Goal: Check status: Check status

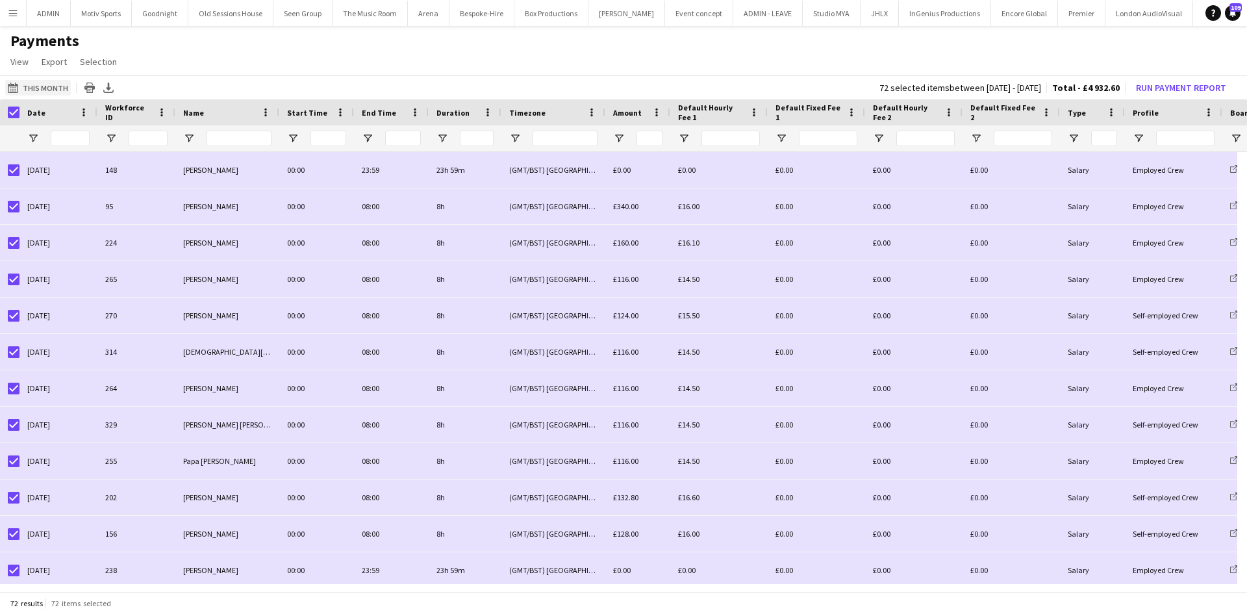
click at [31, 88] on button "Last Month This Month" at bounding box center [38, 88] width 66 height 16
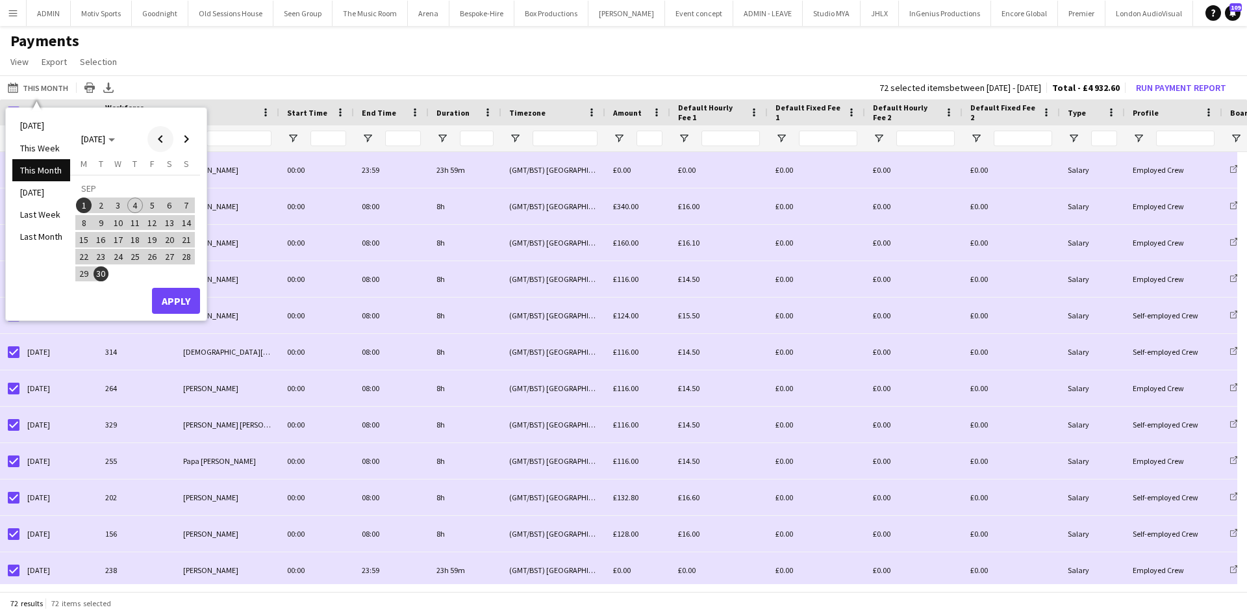
click at [165, 133] on span "Previous month" at bounding box center [160, 139] width 26 height 26
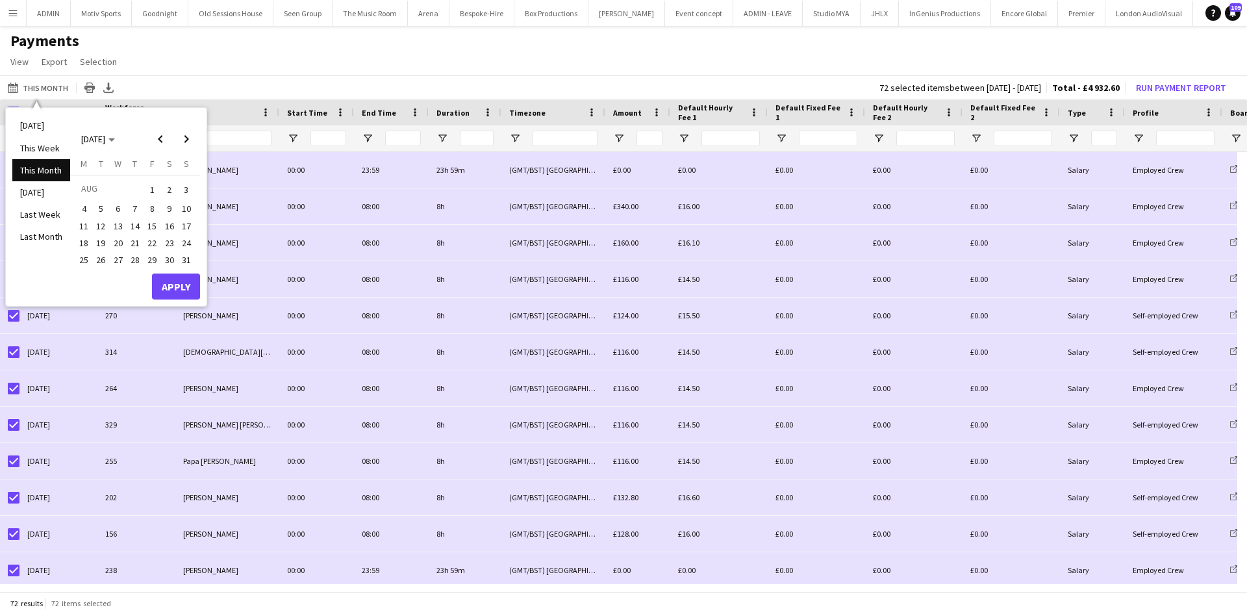
click at [108, 258] on button "26" at bounding box center [100, 259] width 17 height 17
click at [189, 144] on span "Next month" at bounding box center [186, 139] width 26 height 26
click at [123, 217] on span "10" at bounding box center [118, 223] width 16 height 16
click at [170, 306] on button "Apply" at bounding box center [176, 301] width 48 height 26
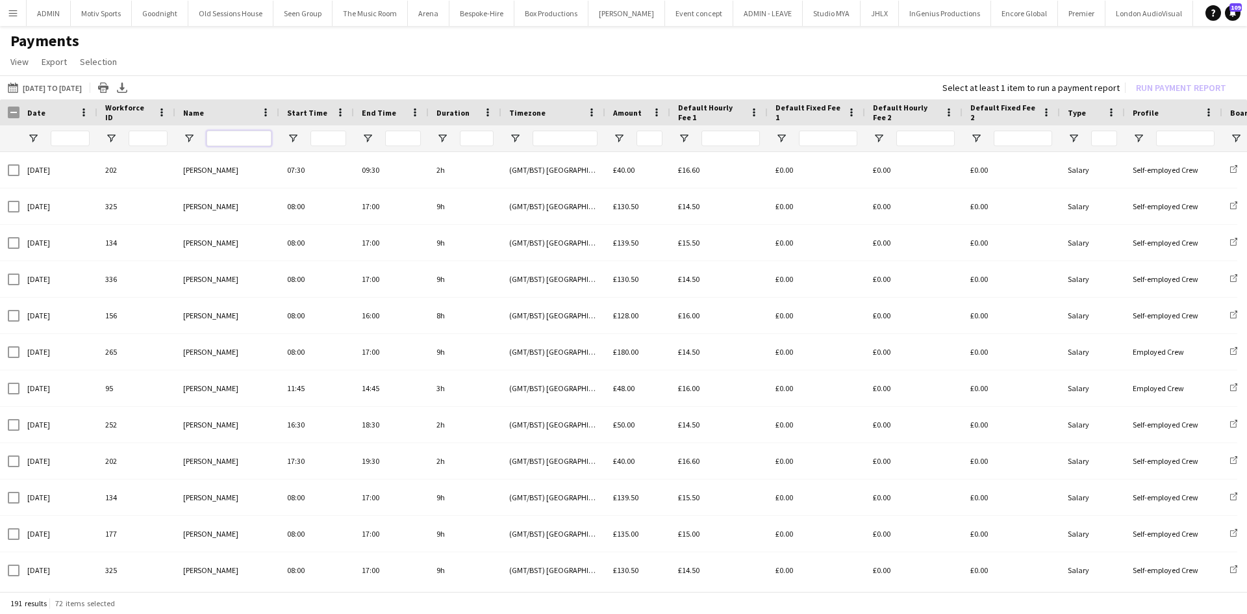
click at [246, 144] on input "Name Filter Input" at bounding box center [238, 139] width 65 height 16
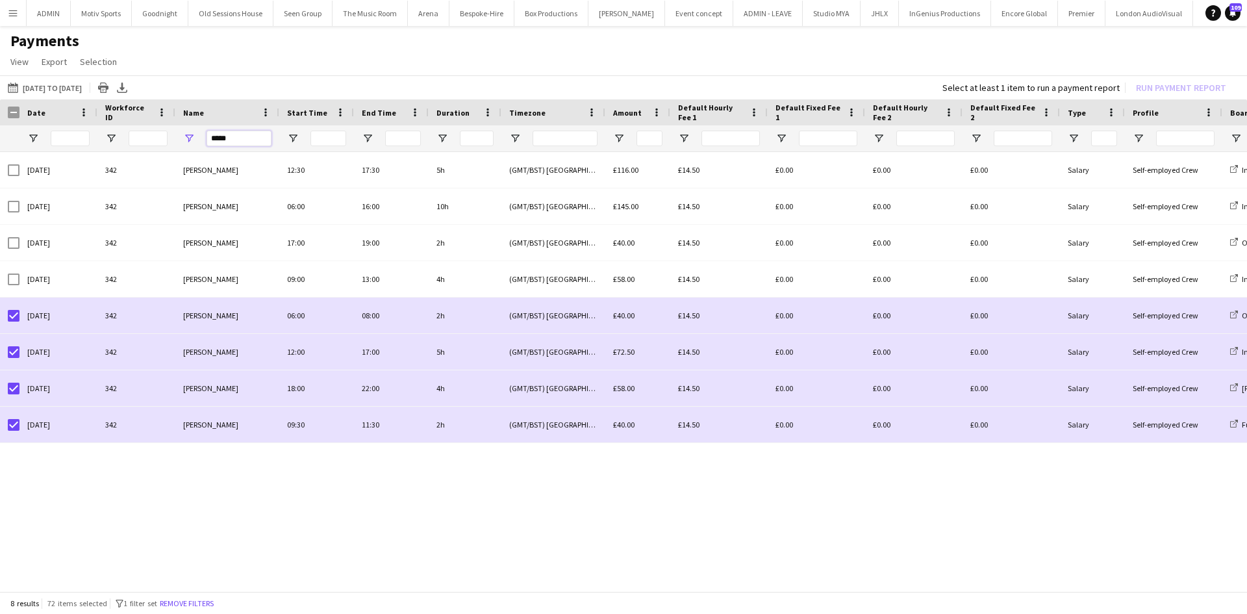
type input "*****"
click at [20, 112] on div "Date" at bounding box center [58, 112] width 78 height 26
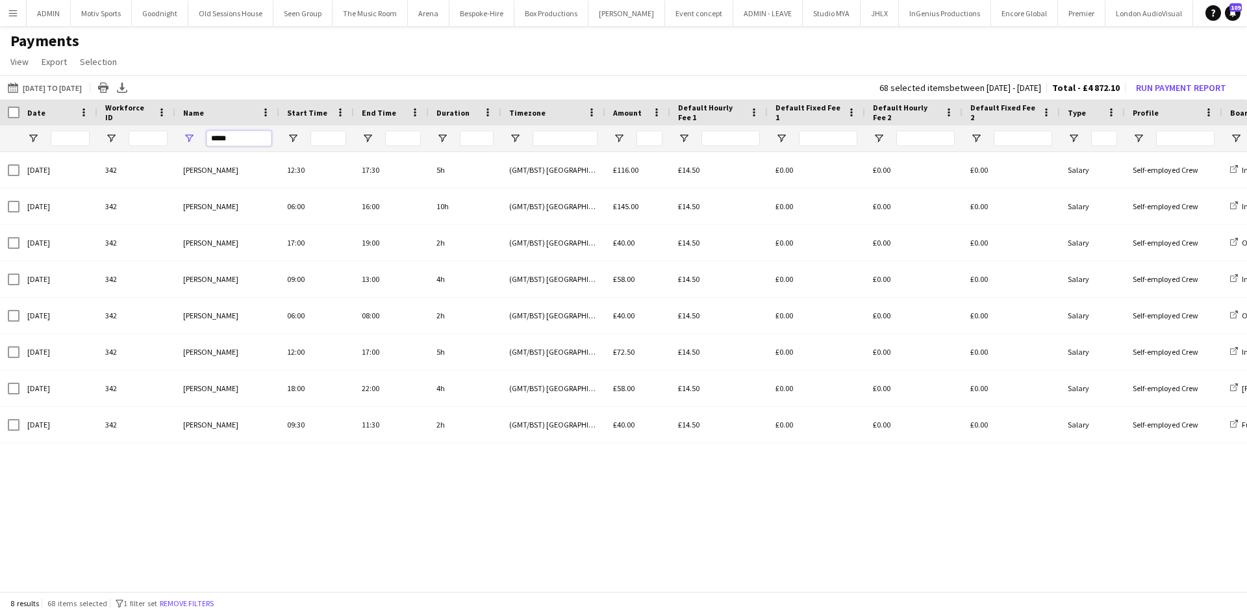
click at [245, 146] on input "*****" at bounding box center [238, 139] width 65 height 16
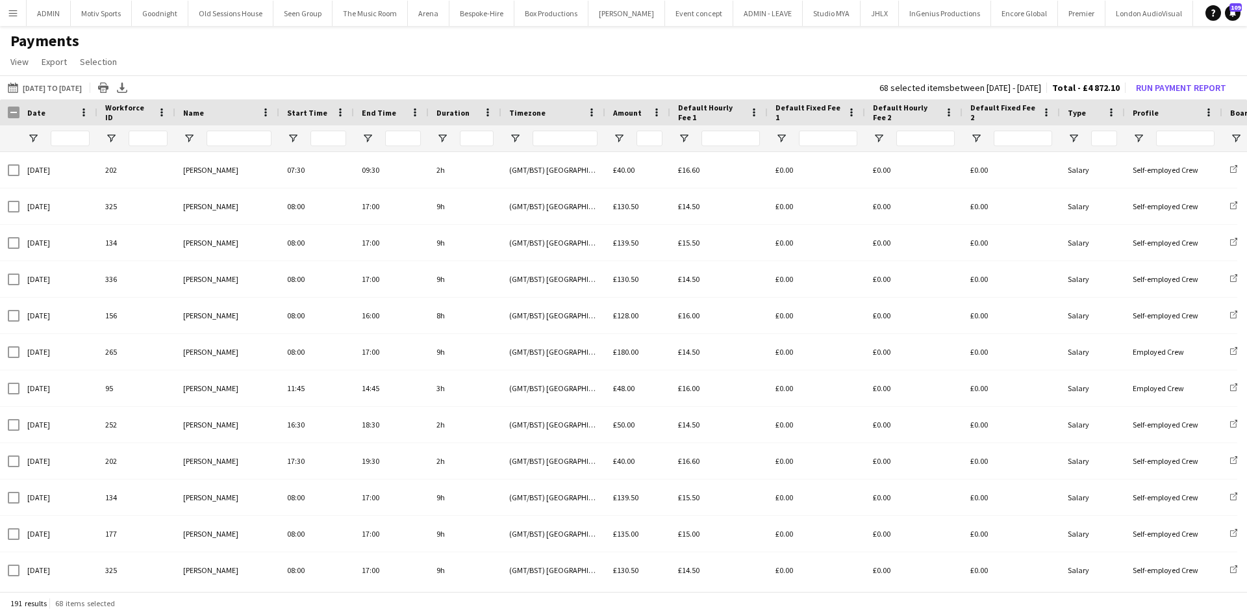
click at [9, 101] on div at bounding box center [9, 112] width 19 height 26
click at [224, 137] on input "Name Filter Input" at bounding box center [238, 139] width 65 height 16
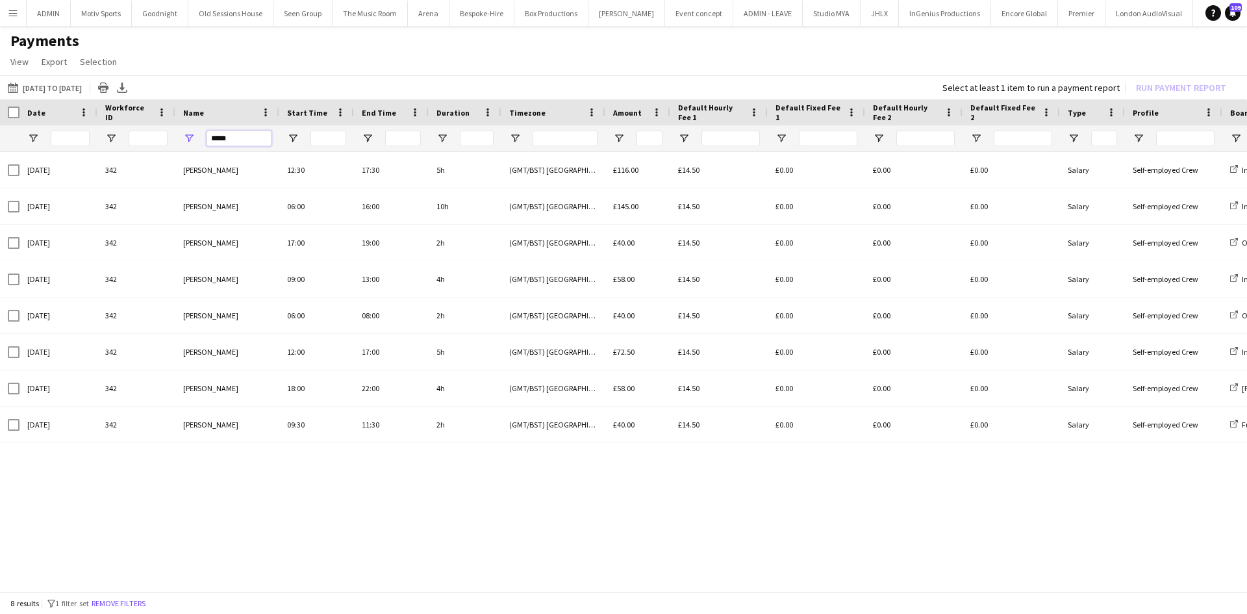
type input "*****"
click at [16, 105] on div at bounding box center [9, 112] width 19 height 26
click at [16, 106] on div at bounding box center [9, 112] width 19 height 26
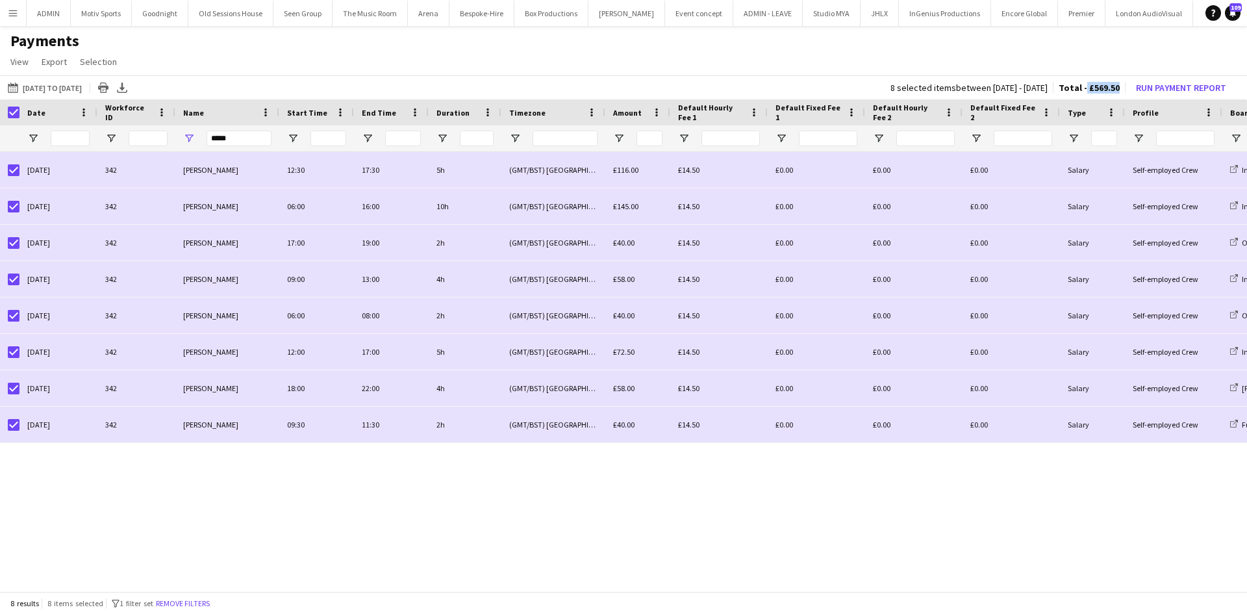
drag, startPoint x: 1120, startPoint y: 88, endPoint x: 1087, endPoint y: 91, distance: 33.2
click at [1087, 91] on div "8 selected items between [DATE] - [DATE] Total - £569.50 Run Payment Report" at bounding box center [1061, 88] width 362 height 18
click at [1101, 106] on div "Type" at bounding box center [1092, 112] width 49 height 26
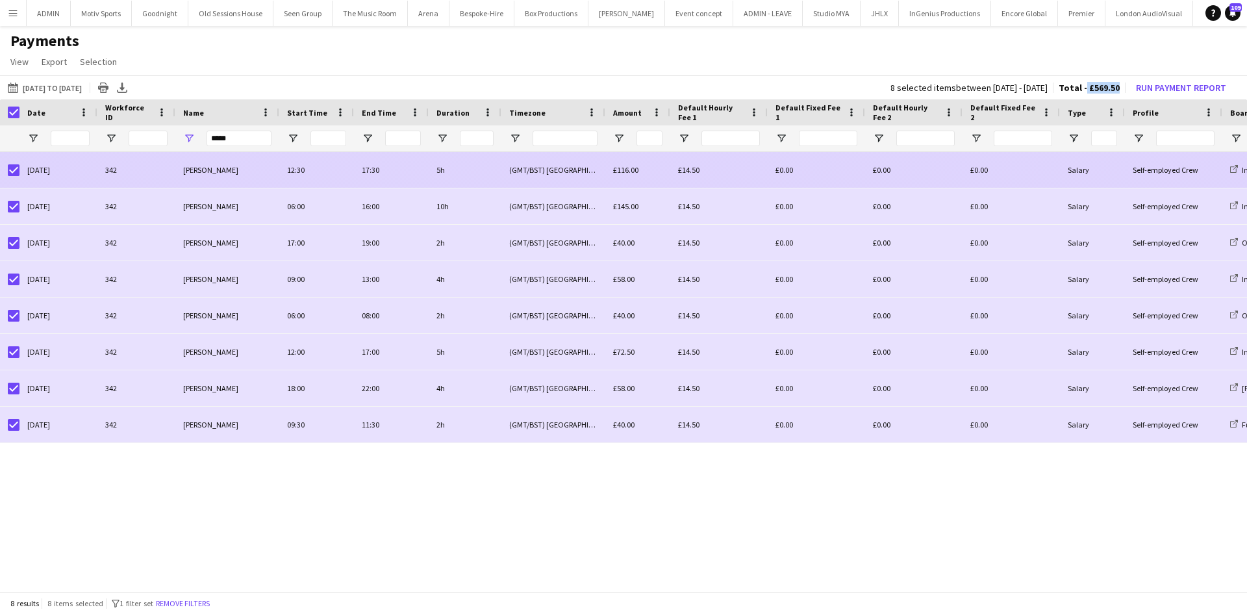
copy span "£569.50"
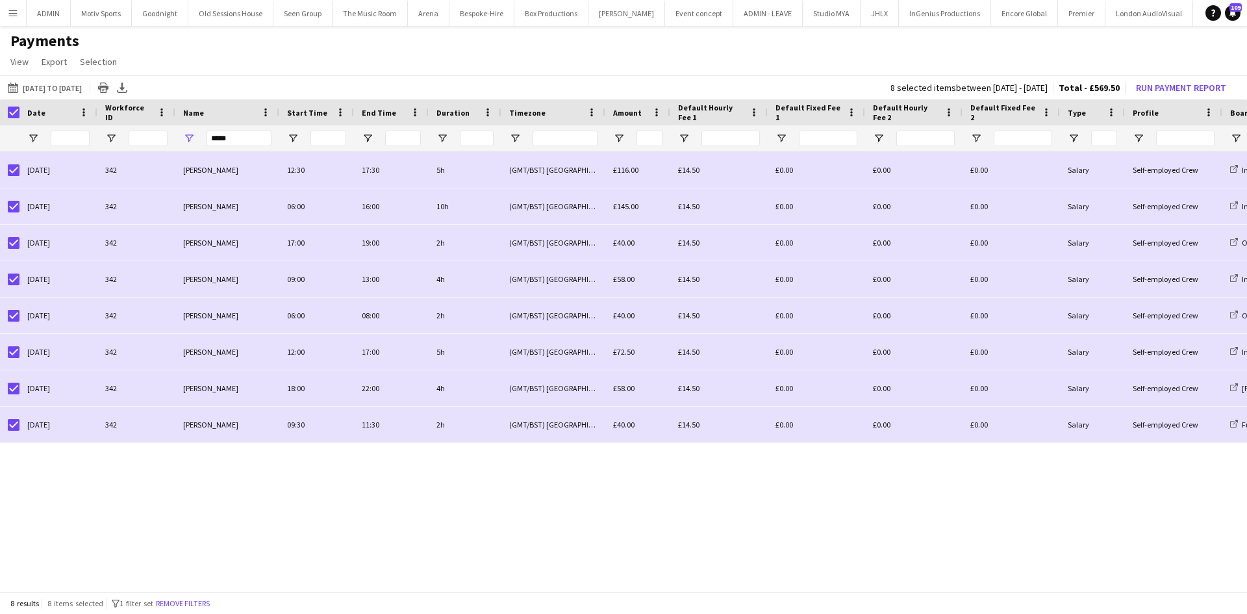
click at [505, 595] on div "8 results 8 items selected filter-1 1 filter set Remove filters" at bounding box center [623, 603] width 1247 height 22
